Goal: Task Accomplishment & Management: Manage account settings

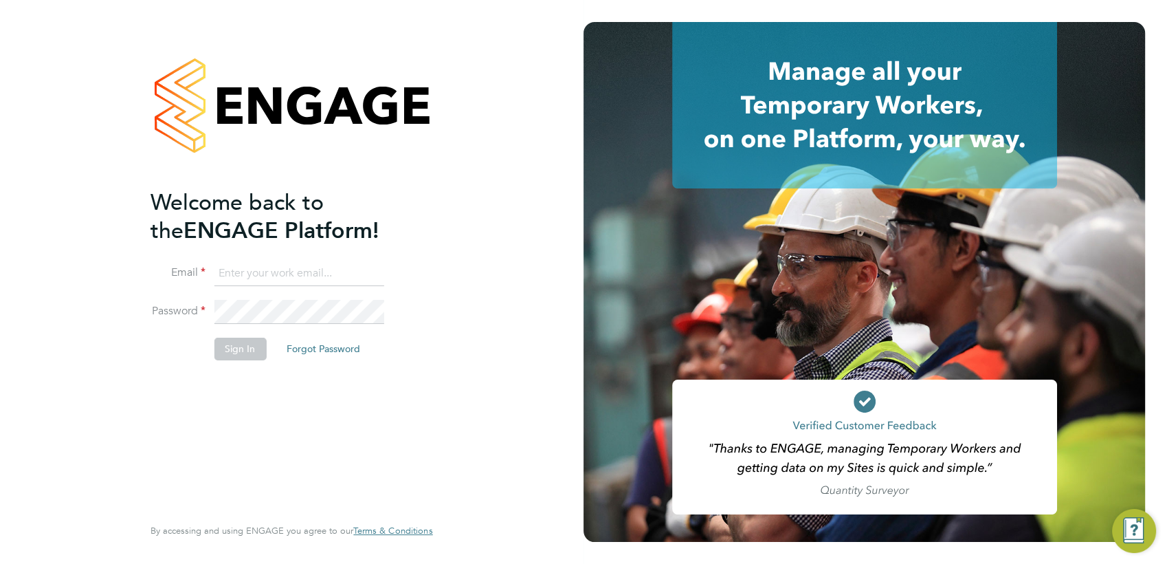
click at [278, 271] on input at bounding box center [299, 273] width 170 height 25
type input "rea.hill@abm.com"
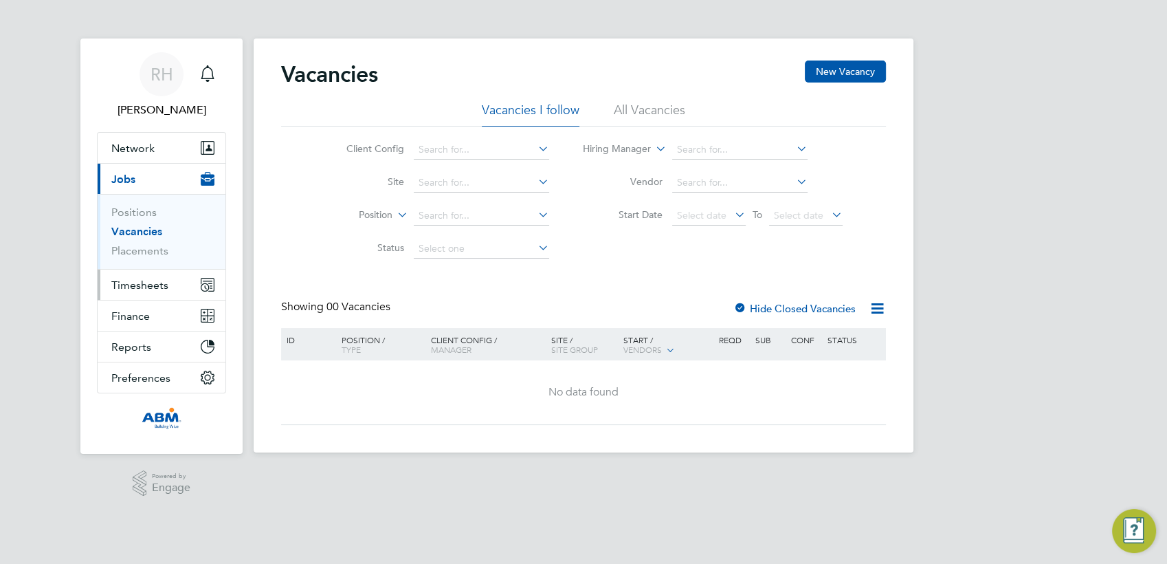
click at [124, 276] on button "Timesheets" at bounding box center [162, 284] width 128 height 30
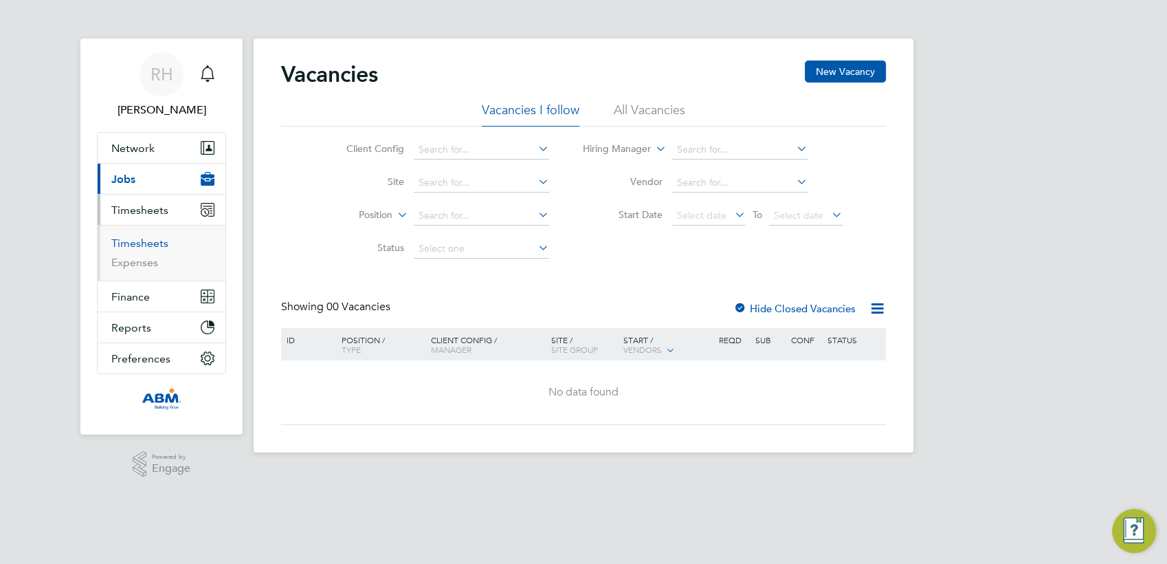
click at [137, 242] on link "Timesheets" at bounding box center [139, 242] width 57 height 13
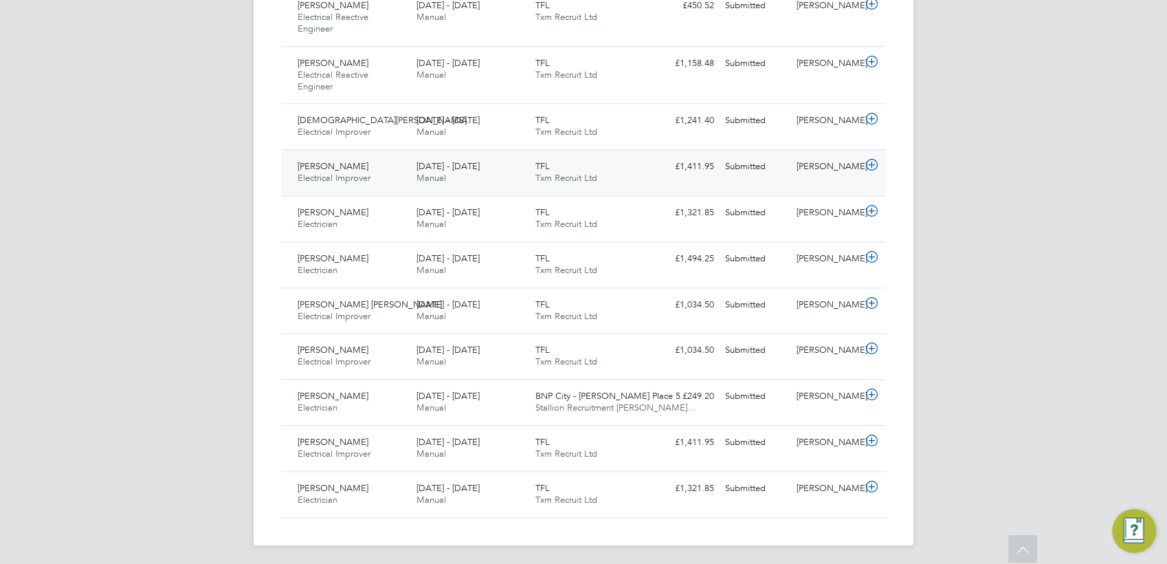
click at [869, 163] on icon at bounding box center [871, 164] width 17 height 11
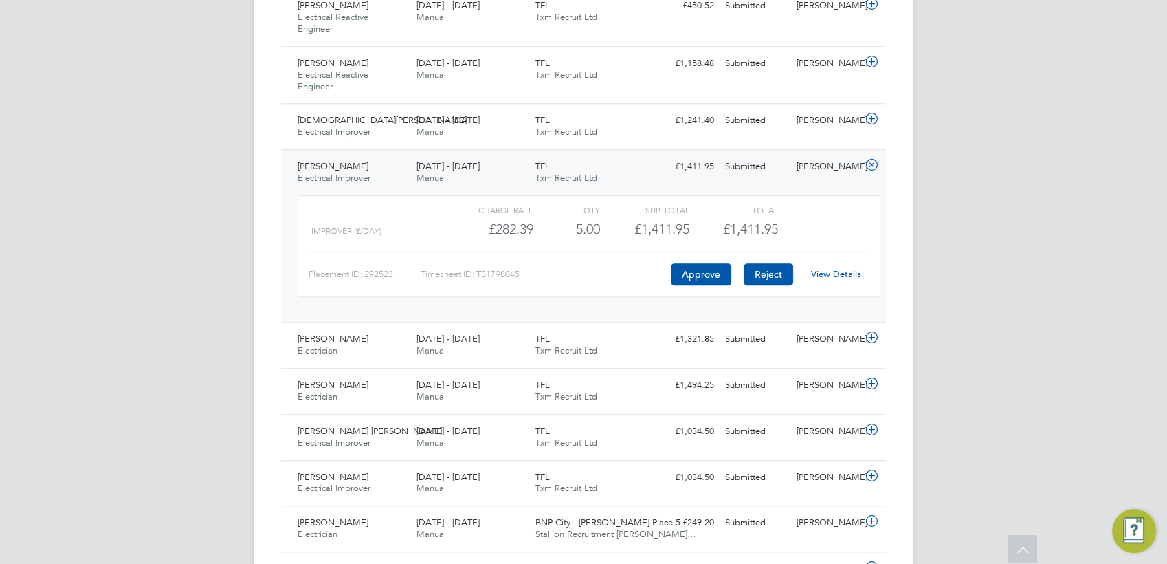
click at [767, 273] on button "Reject" at bounding box center [768, 274] width 49 height 22
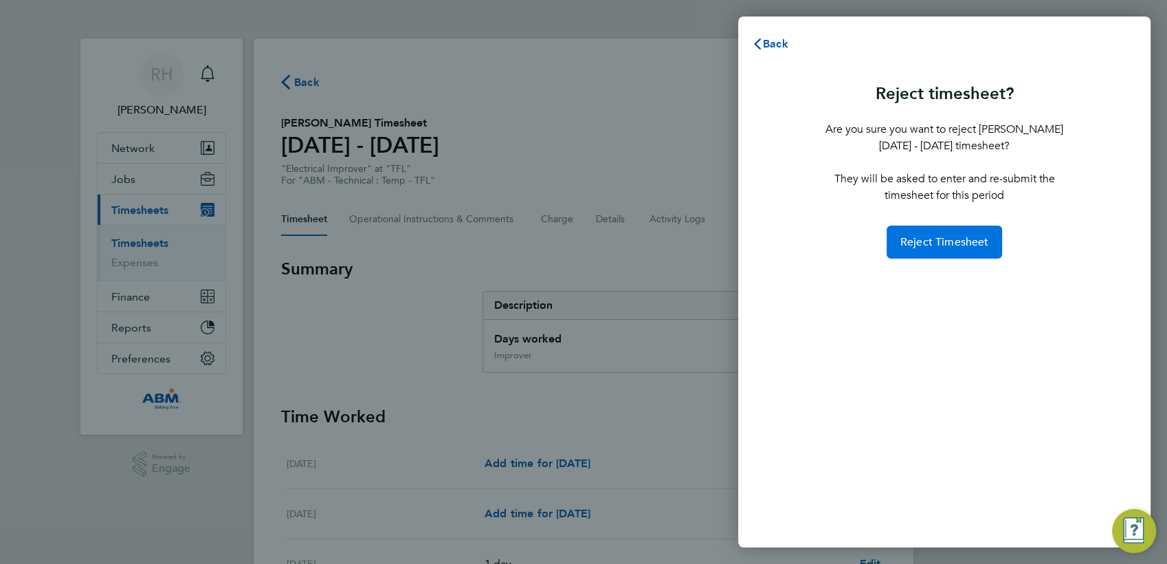
click at [931, 242] on span "Reject Timesheet" at bounding box center [944, 242] width 89 height 14
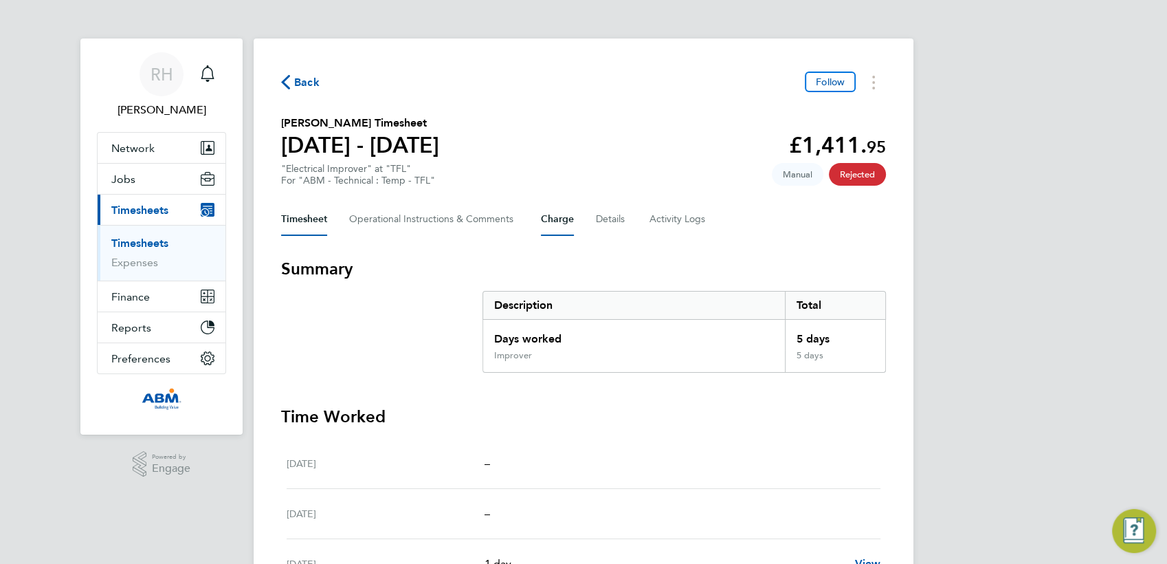
click at [561, 224] on button "Charge" at bounding box center [557, 219] width 33 height 33
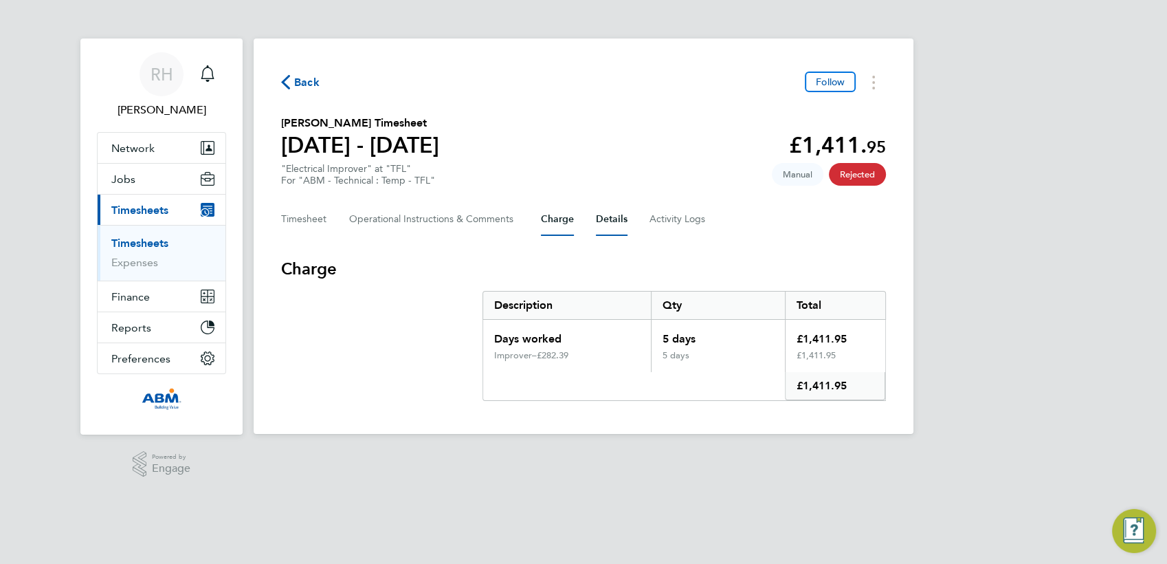
click at [622, 219] on button "Details" at bounding box center [612, 219] width 32 height 33
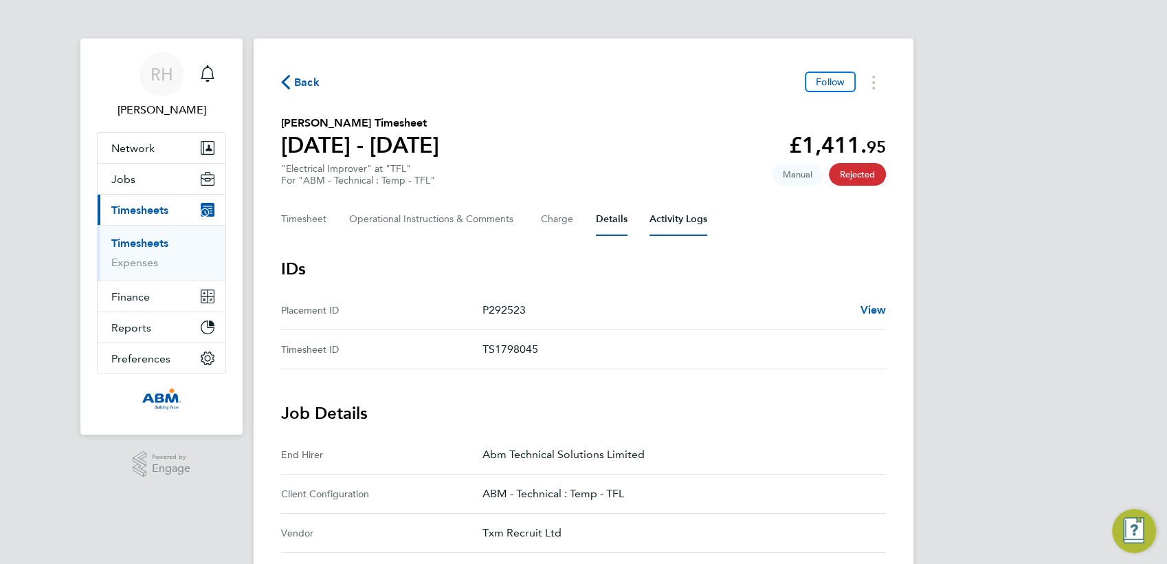
click at [668, 223] on Logs-tab "Activity Logs" at bounding box center [678, 219] width 58 height 33
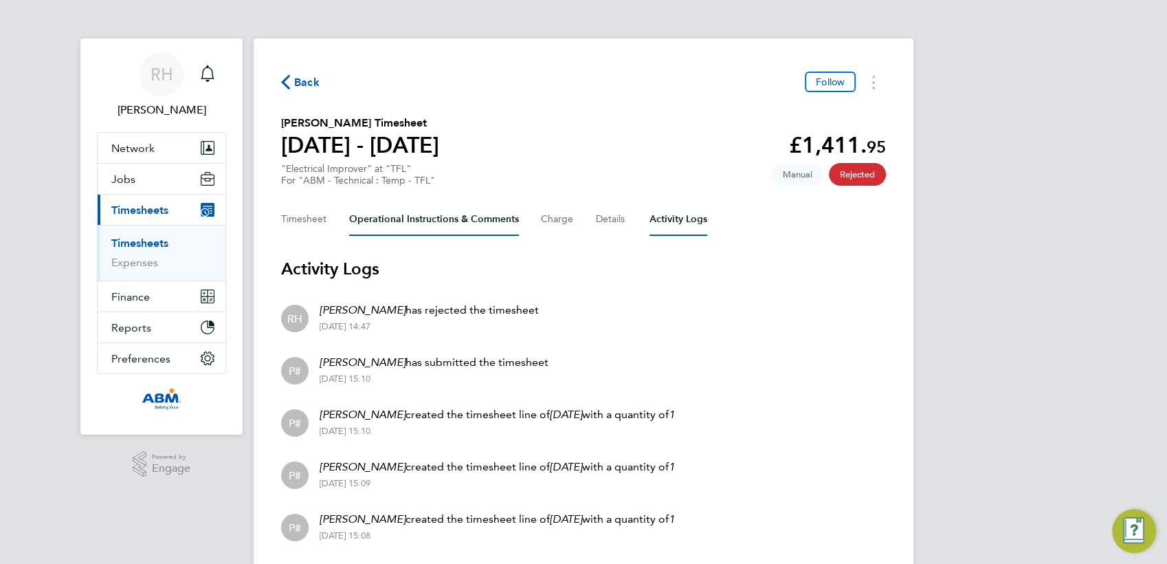
click at [392, 216] on Comments-tab "Operational Instructions & Comments" at bounding box center [434, 219] width 170 height 33
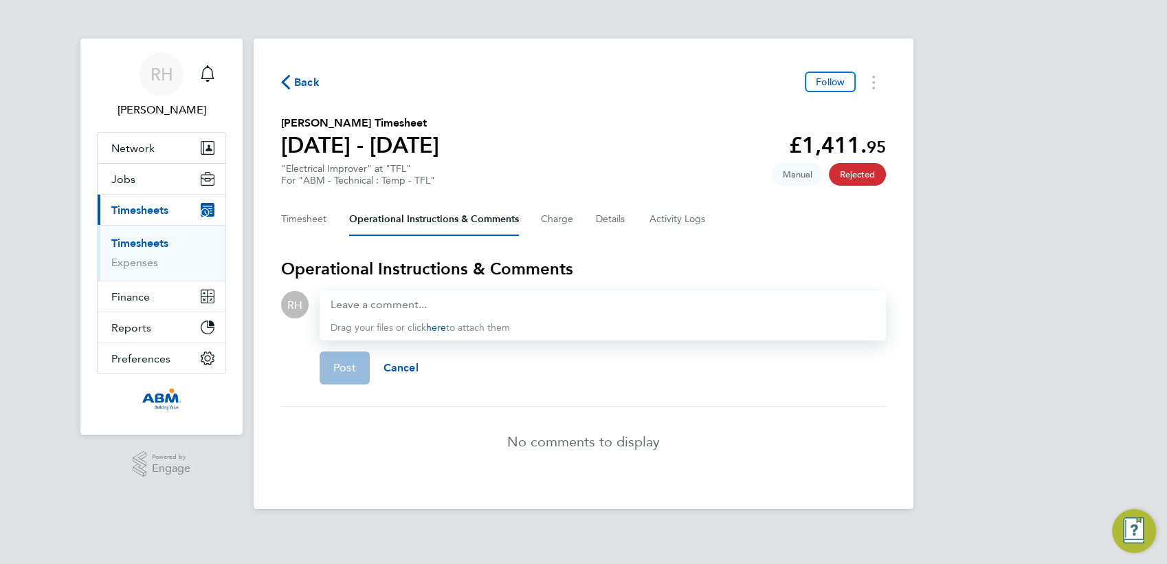
click at [446, 317] on div "Drag your files or click here to attach them" at bounding box center [603, 315] width 566 height 49
click at [418, 301] on div at bounding box center [603, 304] width 544 height 16
click at [375, 304] on div at bounding box center [603, 304] width 544 height 16
paste div
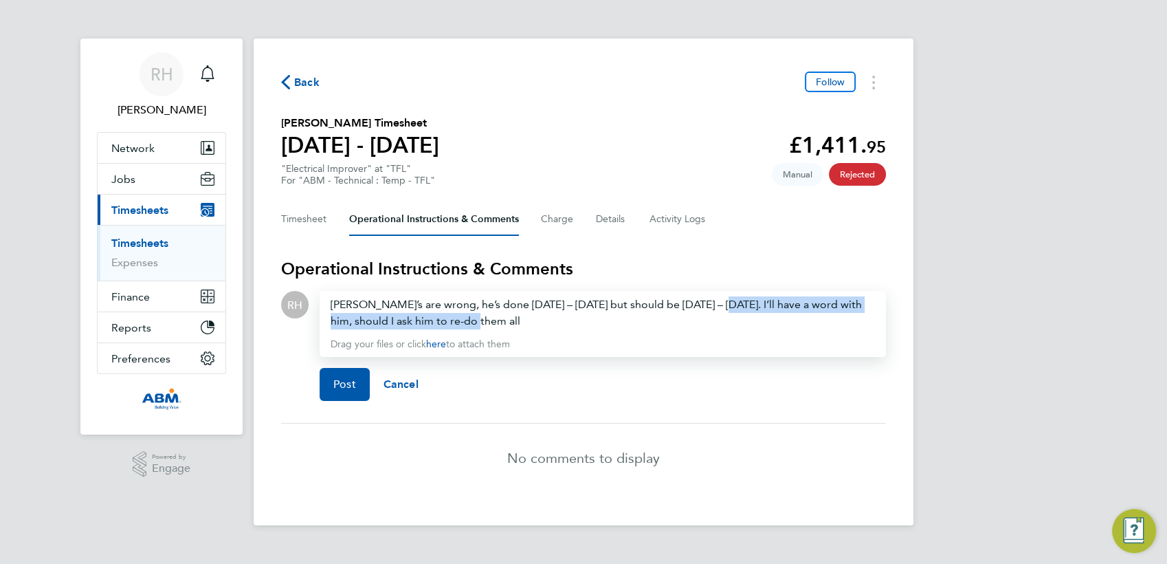
drag, startPoint x: 728, startPoint y: 304, endPoint x: 750, endPoint y: 317, distance: 25.6
click at [750, 317] on div "Max’s are wrong, he’s done Monday – Friday but should be Sunday – Thursday. I’l…" at bounding box center [603, 312] width 544 height 33
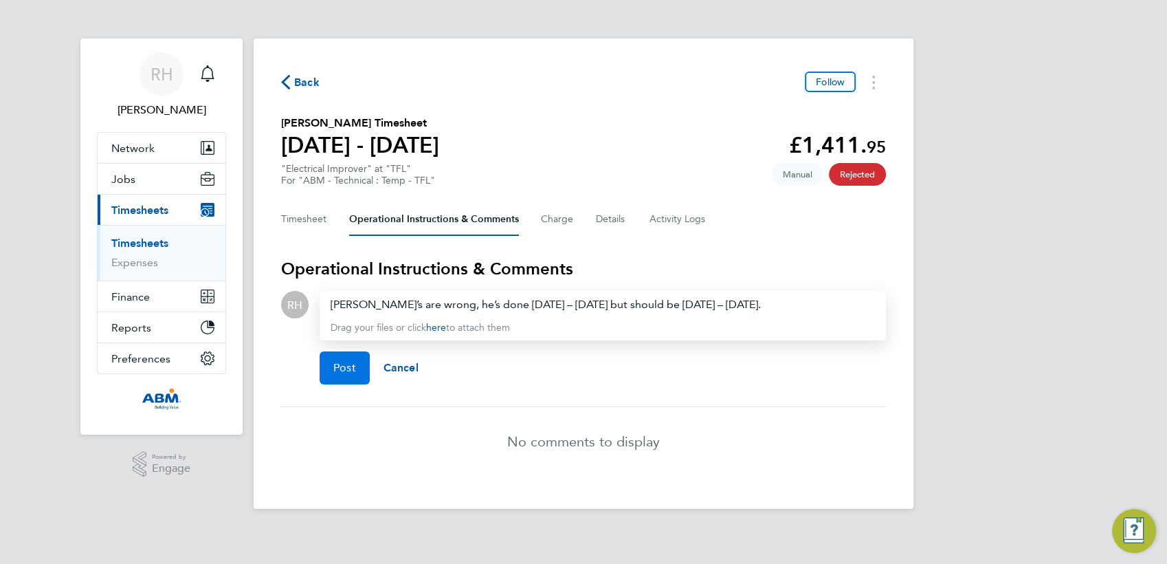
click at [346, 370] on span "Post" at bounding box center [344, 368] width 23 height 14
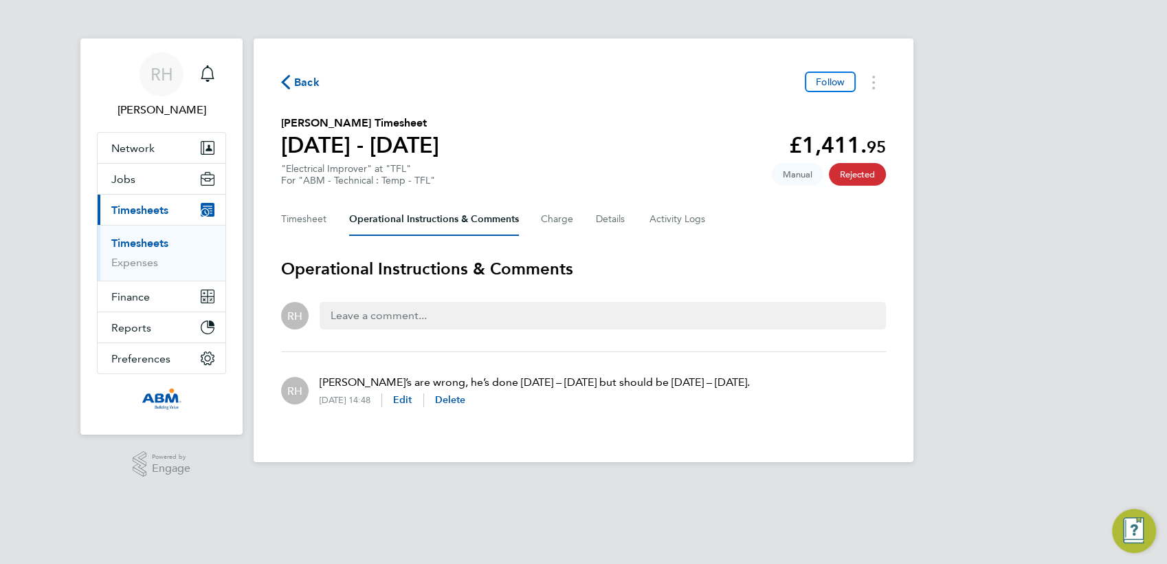
click at [285, 80] on icon "button" at bounding box center [285, 82] width 9 height 14
